Goal: Task Accomplishment & Management: Manage account settings

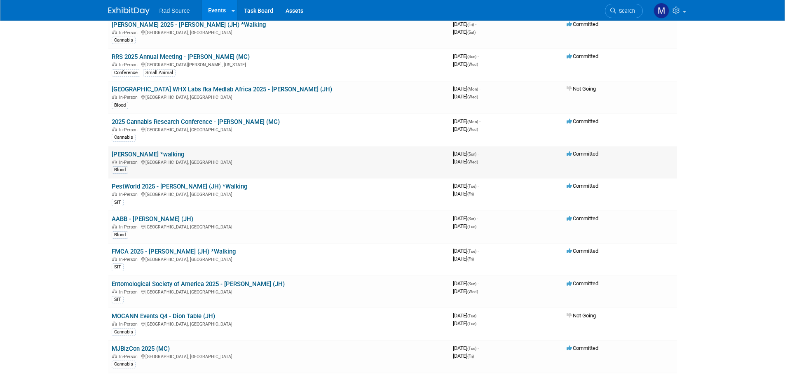
scroll to position [82, 0]
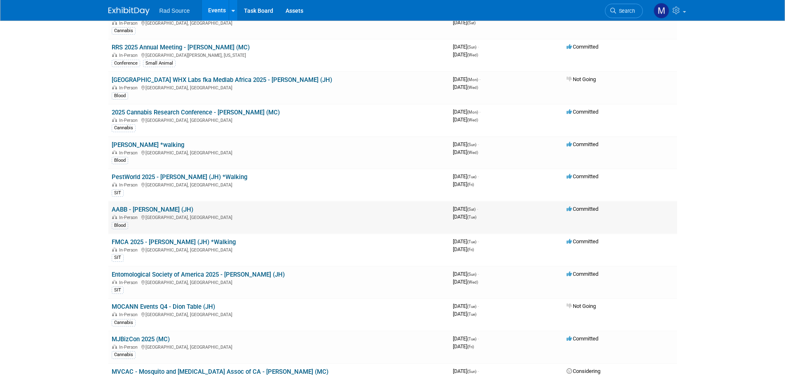
click at [145, 210] on link "AABB - [PERSON_NAME] (JH)" at bounding box center [153, 209] width 82 height 7
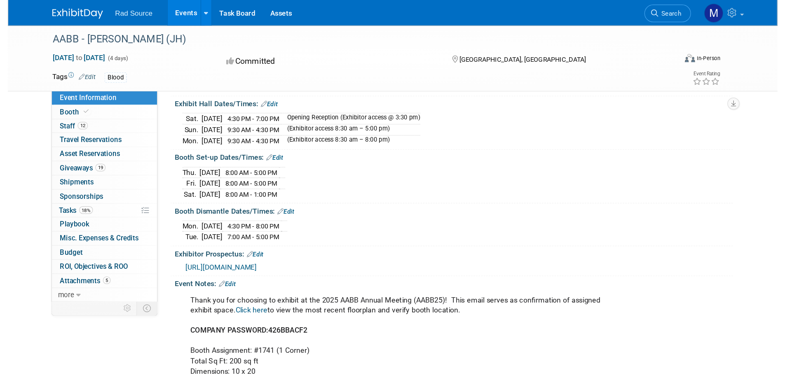
scroll to position [88, 0]
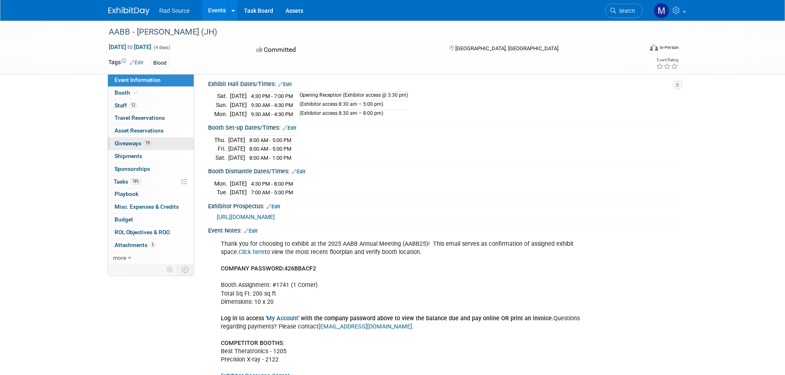
click at [148, 145] on span "19" at bounding box center [147, 143] width 8 height 6
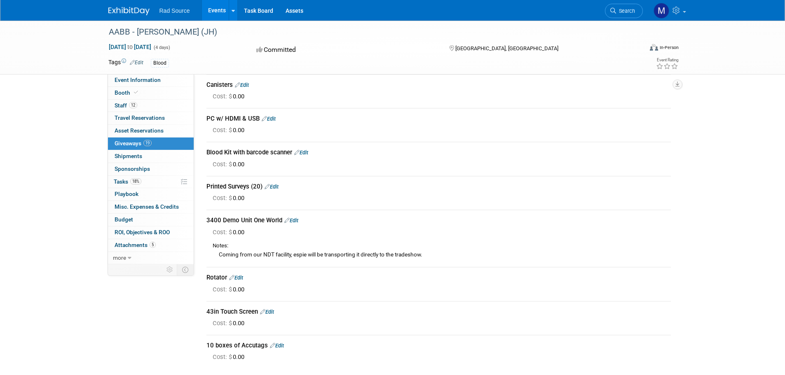
scroll to position [453, 0]
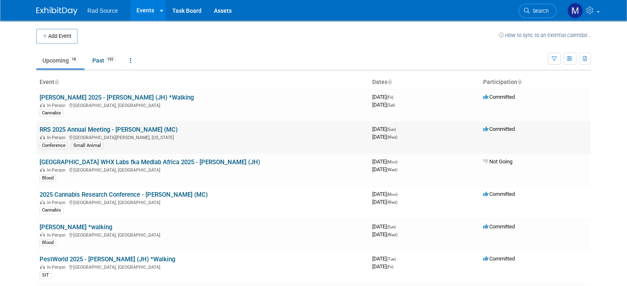
click at [105, 127] on link "RRS 2025 Annual Meeting - [PERSON_NAME] (MC)" at bounding box center [109, 129] width 138 height 7
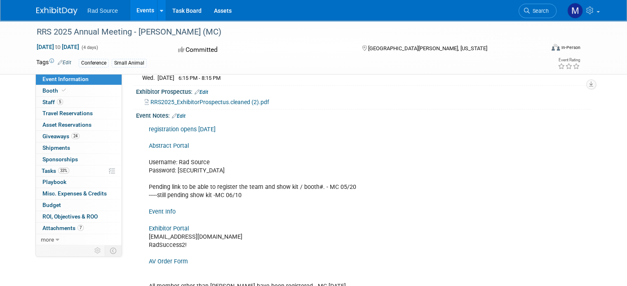
scroll to position [212, 0]
click at [61, 151] on link "0 Shipments 0" at bounding box center [79, 148] width 86 height 11
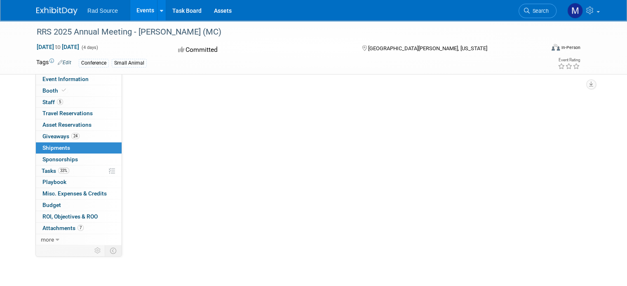
scroll to position [0, 0]
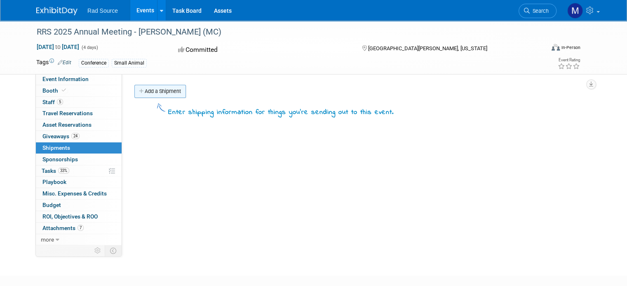
click at [152, 89] on link "Add a Shipment" at bounding box center [160, 91] width 52 height 13
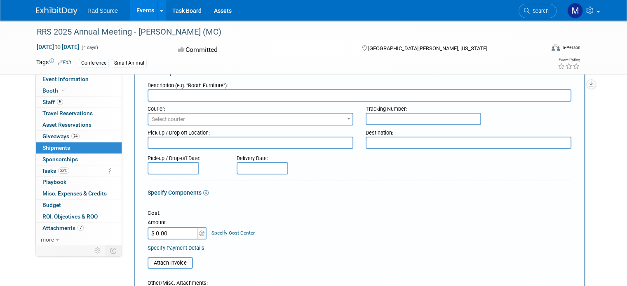
scroll to position [28, 0]
type input "Outbound to PR"
click at [179, 117] on span "Select courier" at bounding box center [250, 120] width 204 height 12
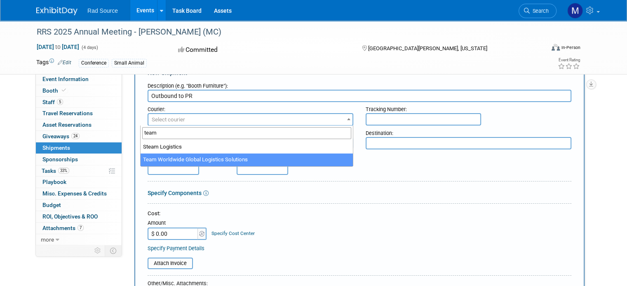
type input "team"
select select "569"
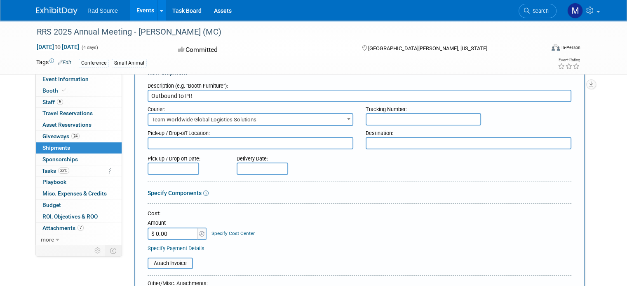
click at [371, 119] on input "text" at bounding box center [423, 119] width 115 height 12
paste input "ATLTS401353"
type input "ATLTS401353"
click at [236, 144] on textarea at bounding box center [251, 143] width 206 height 12
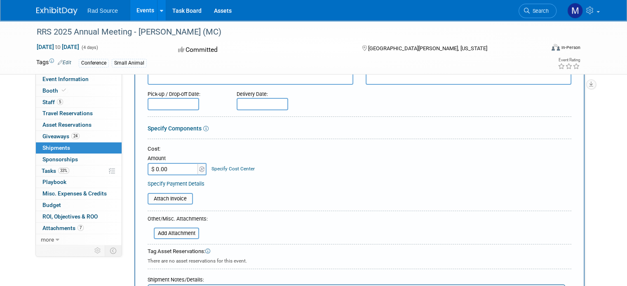
scroll to position [94, 0]
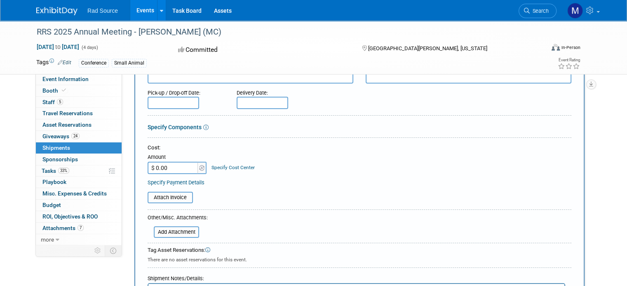
click at [160, 169] on input "$ 0.00" at bounding box center [174, 168] width 52 height 12
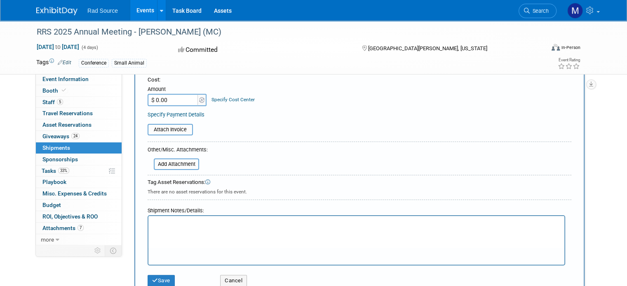
scroll to position [0, 0]
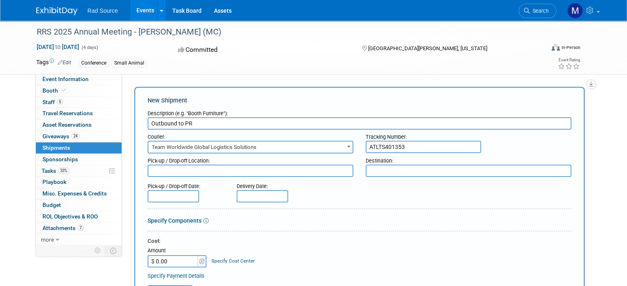
click at [330, 185] on div "Delivery Date:" at bounding box center [284, 190] width 109 height 23
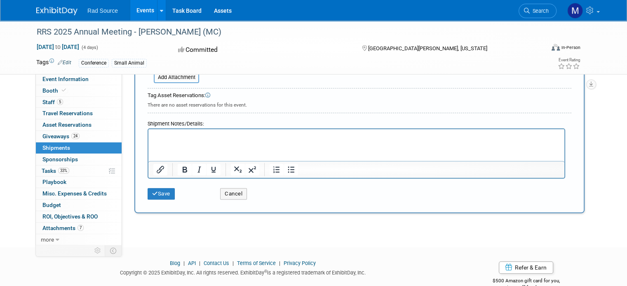
scroll to position [264, 0]
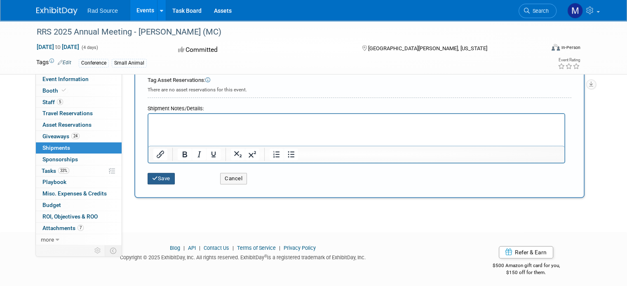
click at [167, 178] on button "Save" at bounding box center [161, 179] width 27 height 12
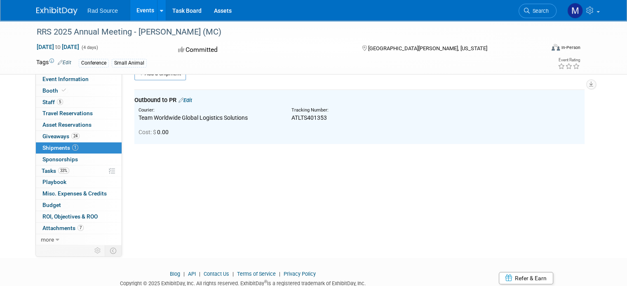
scroll to position [0, 0]
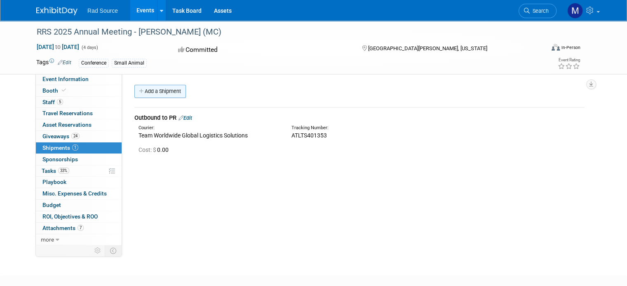
click at [149, 89] on link "Add a Shipment" at bounding box center [160, 91] width 52 height 13
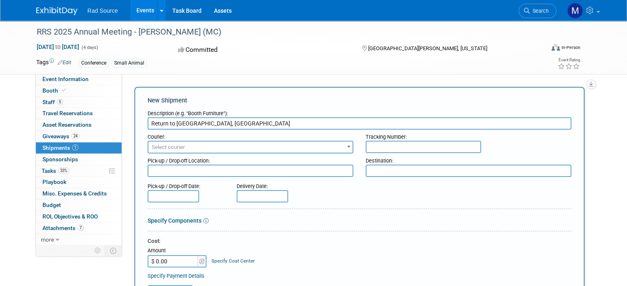
type input "Return to Tucker, GA"
click at [172, 147] on span "Select courier" at bounding box center [168, 147] width 33 height 6
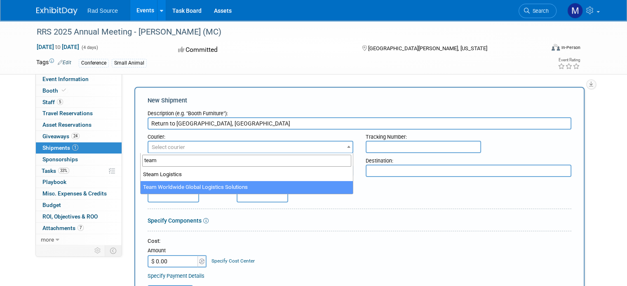
type input "team"
select select "569"
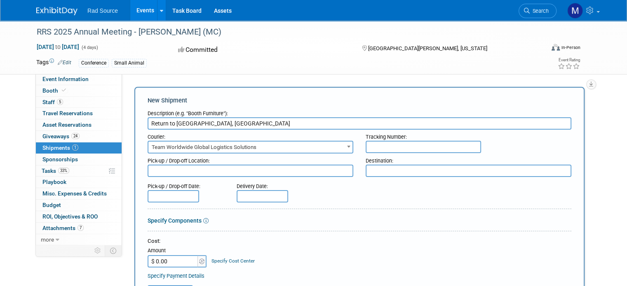
click at [397, 149] on input "text" at bounding box center [423, 147] width 115 height 12
paste input "ATLTS401354"
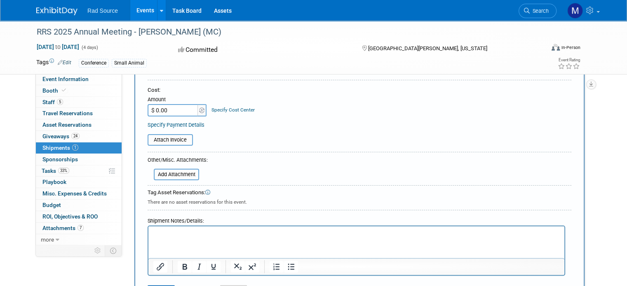
scroll to position [325, 0]
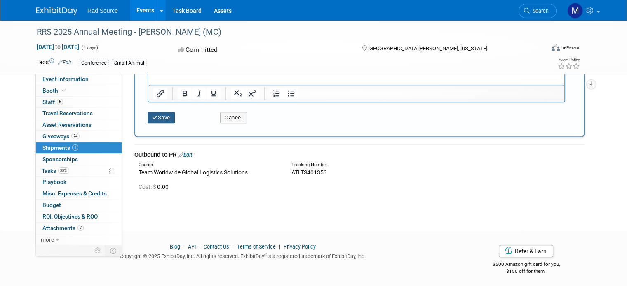
type input "ATLTS401354"
click at [155, 113] on button "Save" at bounding box center [161, 118] width 27 height 12
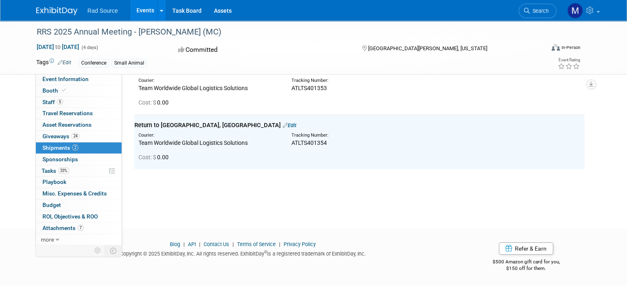
scroll to position [0, 0]
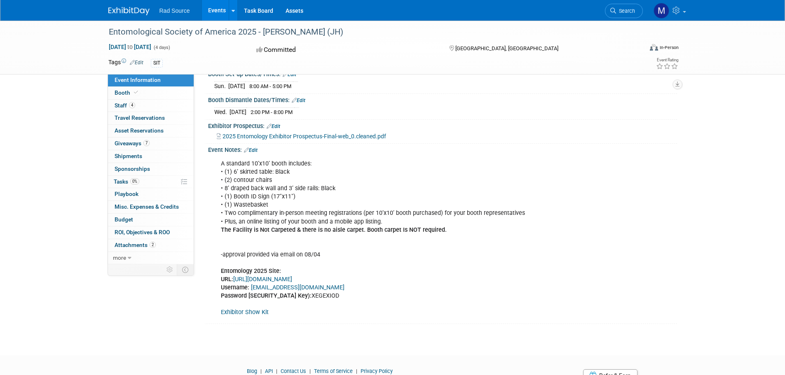
scroll to position [165, 0]
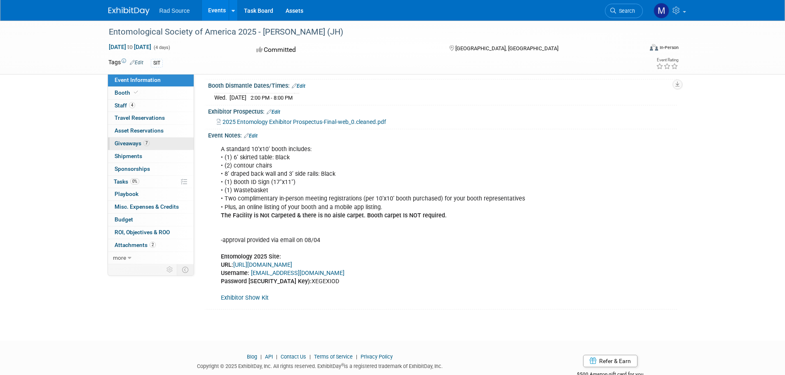
click at [154, 145] on link "7 Giveaways 7" at bounding box center [151, 144] width 86 height 12
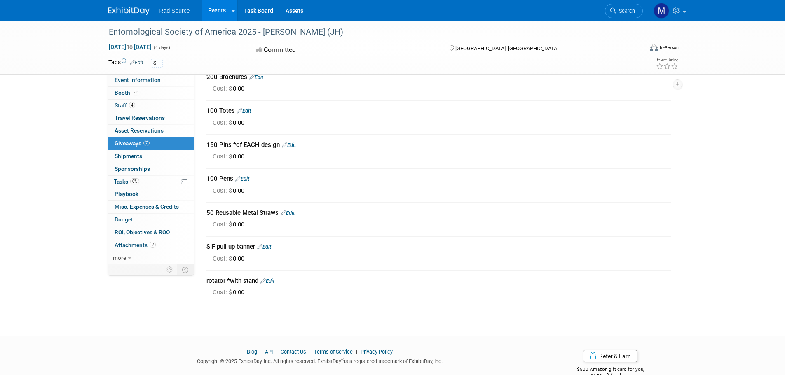
scroll to position [0, 0]
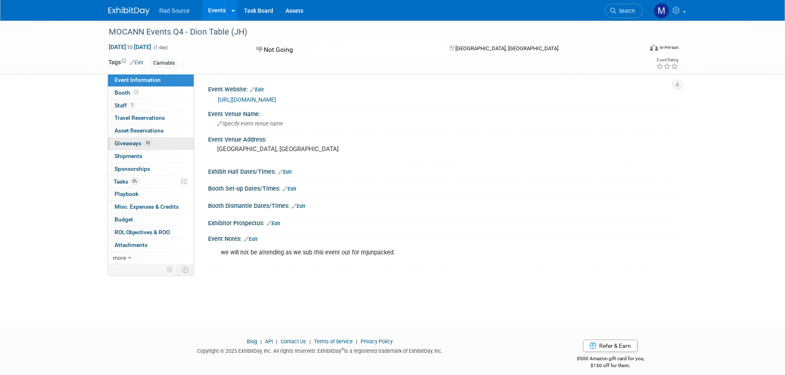
click at [159, 144] on link "10 Giveaways 10" at bounding box center [151, 144] width 86 height 12
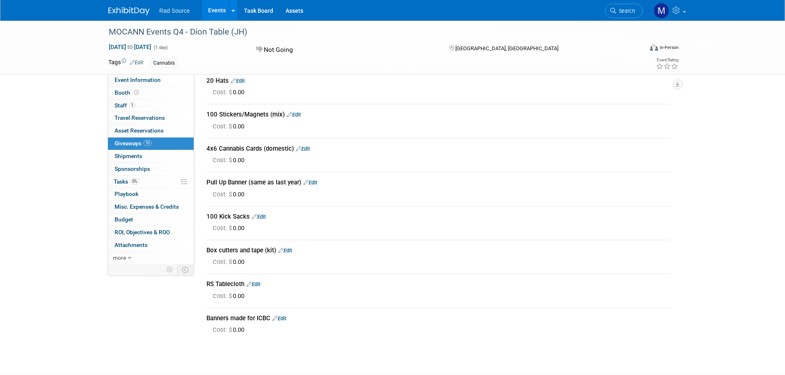
scroll to position [124, 0]
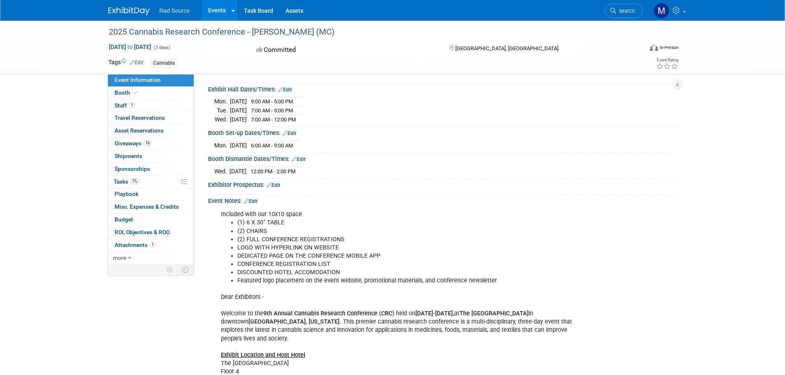
scroll to position [124, 0]
